Goal: Task Accomplishment & Management: Use online tool/utility

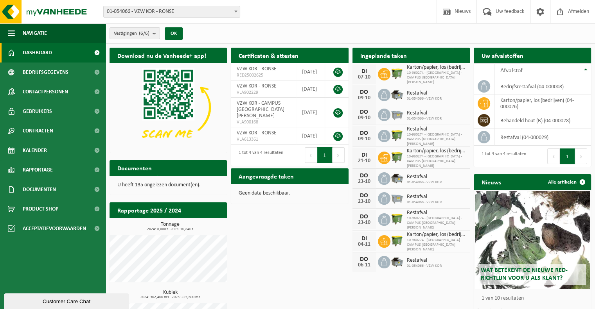
click at [167, 9] on span "01-054066 - VZW KOR - RONSE" at bounding box center [172, 11] width 136 height 11
click at [524, 119] on td "behandeld hout (B) (04-000028)" at bounding box center [542, 120] width 97 height 17
click at [159, 5] on div "Vestiging: 01-054066 - VZW KOR - RONSE 10-849281 - VZW KOR - RONSE 10-960275 - …" at bounding box center [297, 12] width 595 height 24
click at [159, 14] on span "01-054066 - VZW KOR - RONSE" at bounding box center [172, 11] width 136 height 11
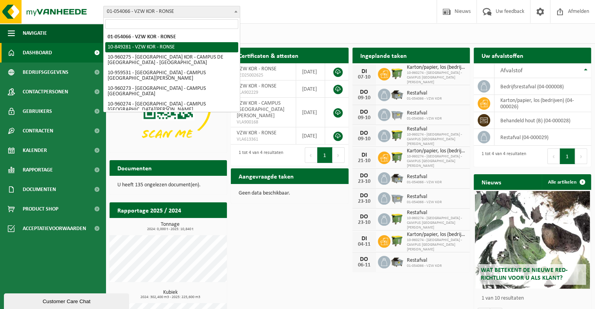
select select "95774"
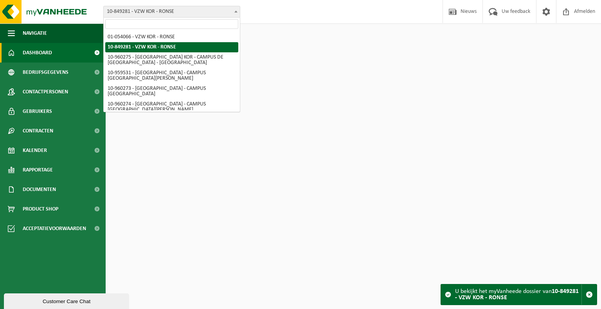
drag, startPoint x: 0, startPoint y: 0, endPoint x: 157, endPoint y: 11, distance: 157.6
click at [157, 11] on span "10-849281 - VZW KOR - RONSE" at bounding box center [172, 11] width 136 height 11
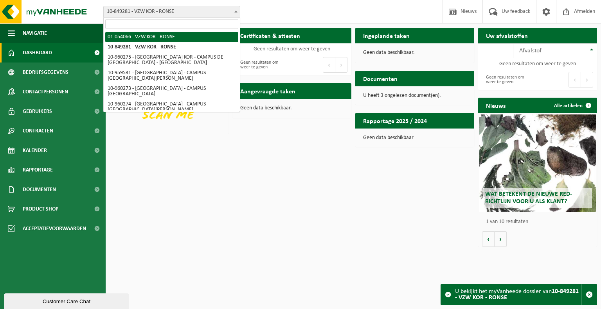
select select "18435"
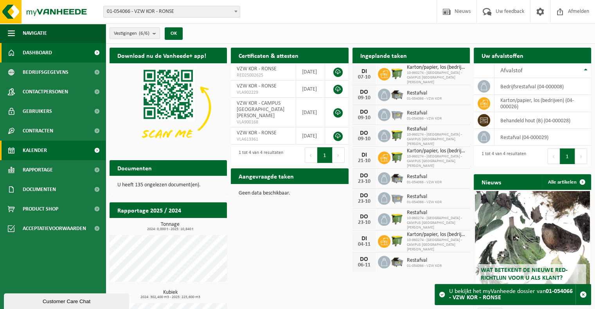
click at [39, 148] on span "Kalender" at bounding box center [35, 151] width 24 height 20
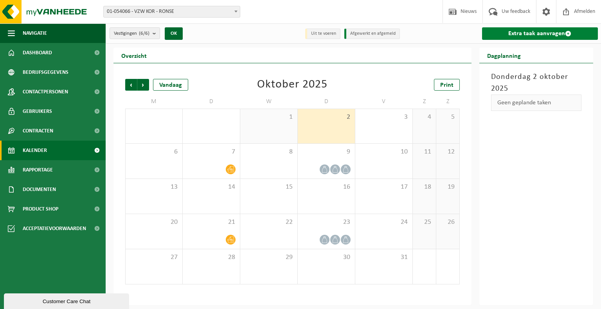
click at [544, 34] on link "Extra taak aanvragen" at bounding box center [540, 33] width 116 height 13
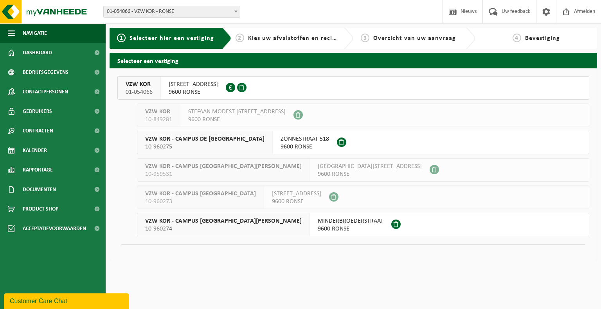
click at [175, 82] on span "GLORIEUXLAAN 30" at bounding box center [193, 85] width 49 height 8
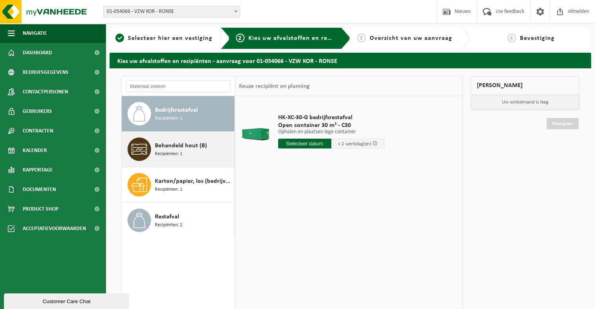
click at [174, 153] on span "Recipiënten: 1" at bounding box center [168, 154] width 27 height 7
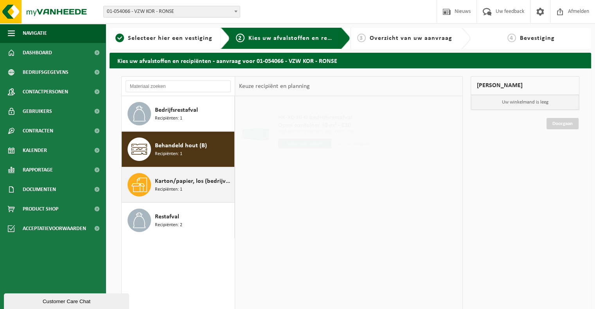
click at [181, 177] on span "Karton/papier, los (bedrijven)" at bounding box center [193, 181] width 77 height 9
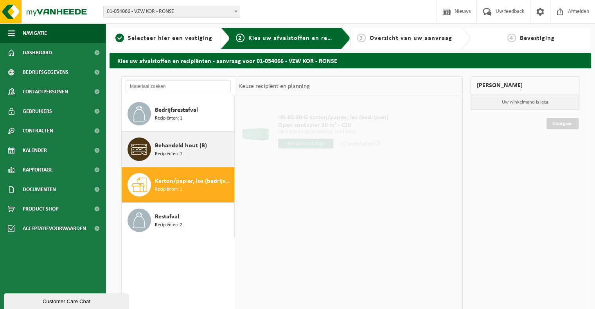
click at [167, 138] on div "Behandeld hout (B) Recipiënten: 1" at bounding box center [193, 149] width 77 height 23
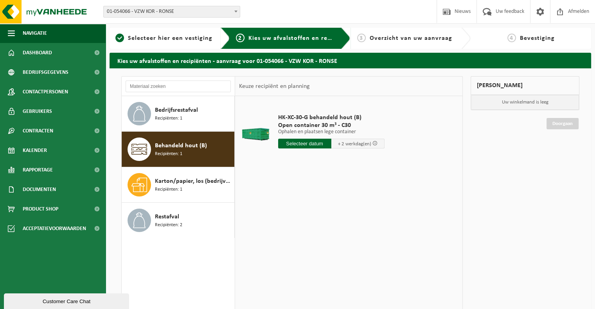
click at [372, 142] on span at bounding box center [374, 143] width 5 height 5
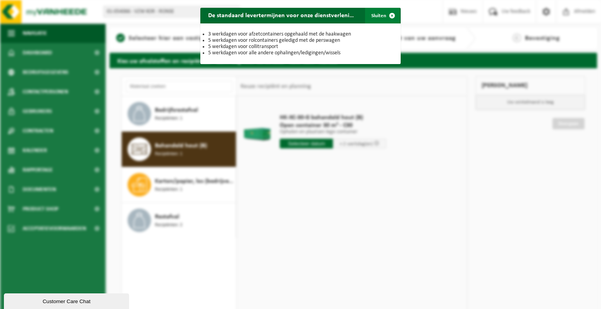
click at [384, 13] on span "button" at bounding box center [392, 16] width 16 height 16
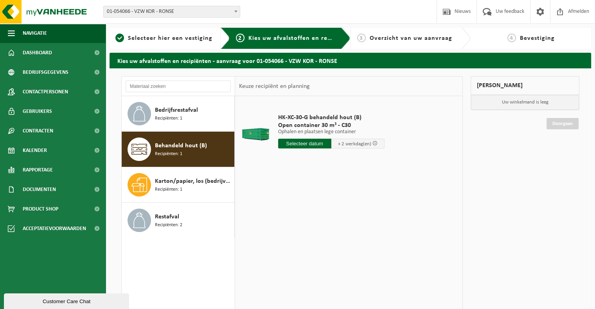
click at [372, 144] on span at bounding box center [374, 143] width 5 height 5
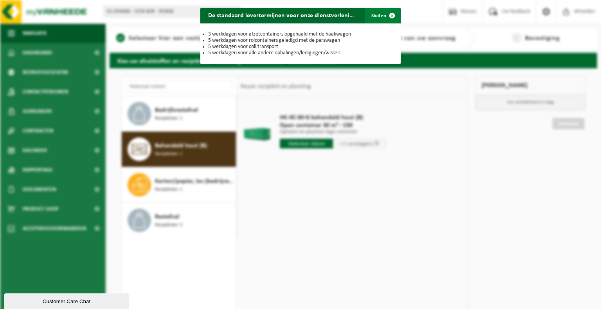
click at [385, 14] on span "button" at bounding box center [392, 16] width 16 height 16
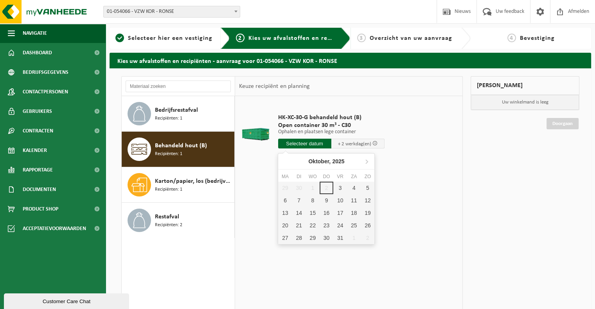
click at [295, 141] on input "text" at bounding box center [304, 144] width 53 height 10
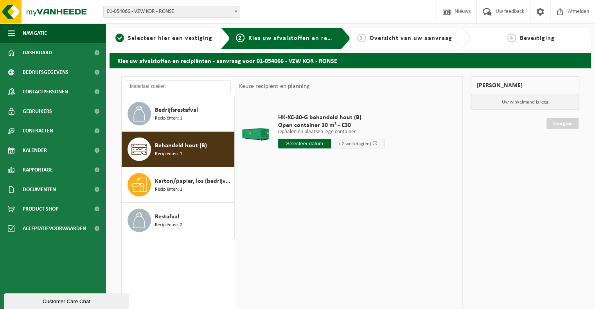
click at [386, 138] on td "HK-XC-30-G behandeld hout (B) Open container 30 m³ - C30 Ophalen en plaatsen le…" at bounding box center [365, 133] width 187 height 66
click at [372, 142] on span at bounding box center [374, 143] width 5 height 5
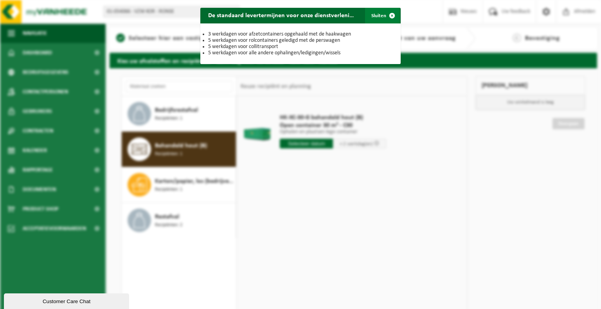
click at [387, 20] on span "button" at bounding box center [392, 16] width 16 height 16
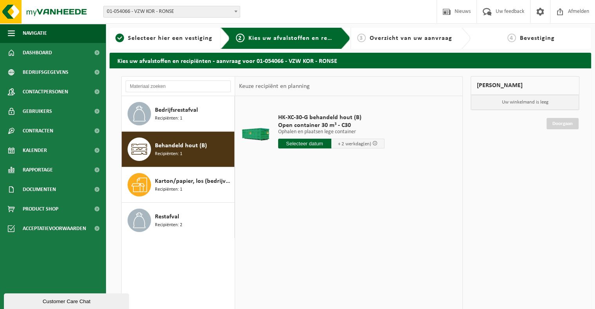
click at [323, 183] on div "HK-XC-30-G behandeld hout (B) Open container 30 m³ - C30 Ophalen en plaatsen le…" at bounding box center [348, 213] width 227 height 235
click at [47, 50] on span "Dashboard" at bounding box center [37, 53] width 29 height 20
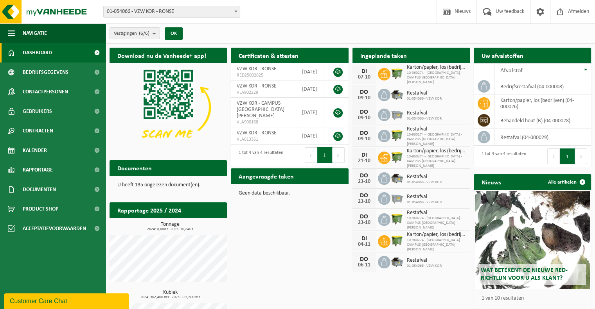
click at [25, 46] on span "Dashboard" at bounding box center [37, 53] width 29 height 20
click at [32, 54] on span "Dashboard" at bounding box center [37, 53] width 29 height 20
